Goal: Information Seeking & Learning: Learn about a topic

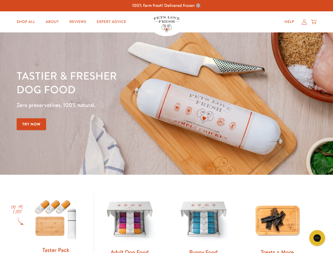
click at [166, 127] on div "Tastier & fresher dog food Zero preservatives. 100% natural. Try Now" at bounding box center [117, 104] width 200 height 70
click at [317, 238] on icon "Gorgias live chat" at bounding box center [317, 238] width 5 height 5
